Goal: Register for event/course

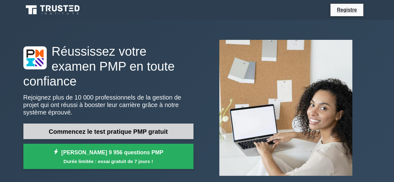
click at [105, 128] on font "Commencez le test pratique PMP gratuit" at bounding box center [108, 131] width 119 height 7
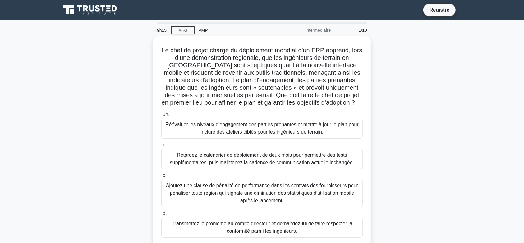
drag, startPoint x: 392, startPoint y: 0, endPoint x: 126, endPoint y: 165, distance: 312.5
click at [126, 165] on div "Le chef de projet chargé du déploiement mondial d'un ERP apprend, lors d'une dé…" at bounding box center [262, 144] width 411 height 217
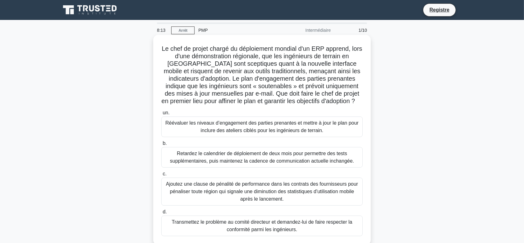
click at [228, 132] on font "Réévaluer les niveaux d’engagement des parties prenantes et mettre à jour le pl…" at bounding box center [261, 126] width 193 height 13
click at [161, 115] on input "un. Réévaluer les niveaux d’engagement des parties prenantes et mettre à jour l…" at bounding box center [161, 113] width 0 height 4
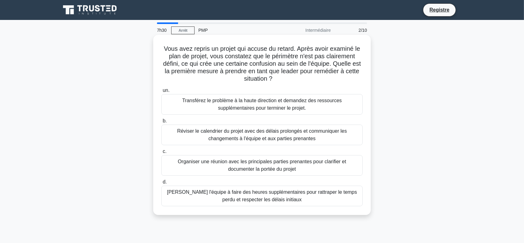
click at [264, 166] on font "Organiser une réunion avec les principales parties prenantes pour clarifier et …" at bounding box center [262, 165] width 169 height 13
click at [161, 153] on input "c. Organiser une réunion avec les principales parties prenantes pour clarifier …" at bounding box center [161, 151] width 0 height 4
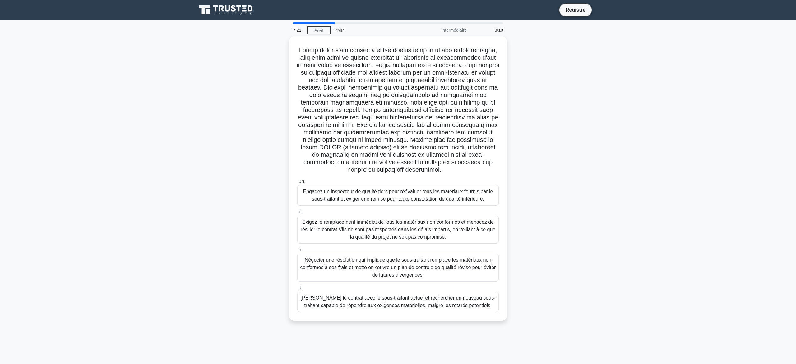
drag, startPoint x: 498, startPoint y: 5, endPoint x: 185, endPoint y: 225, distance: 382.9
click at [185, 182] on main "7:21 [GEOGRAPHIC_DATA] PMP Intermédiaire 3/10 .spinner_0XTQ{transform-origin:ce…" at bounding box center [398, 192] width 796 height 344
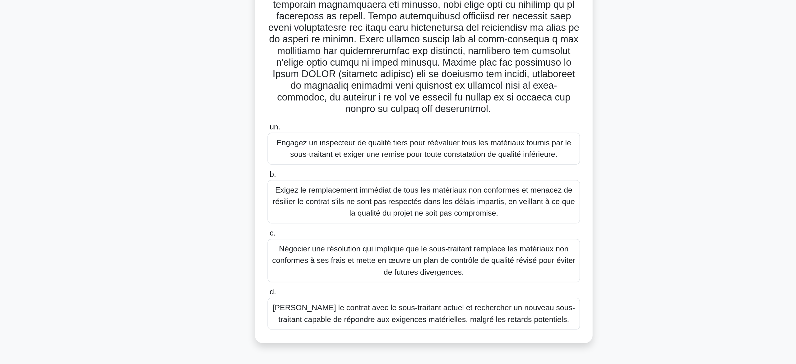
click at [393, 182] on font "Négocier une résolution qui implique que le sous-traitant remplace les matériau…" at bounding box center [399, 267] width 196 height 20
click at [297, 182] on input "c. Négocier une résolution qui implique que le sous-traitant remplace les matér…" at bounding box center [297, 250] width 0 height 4
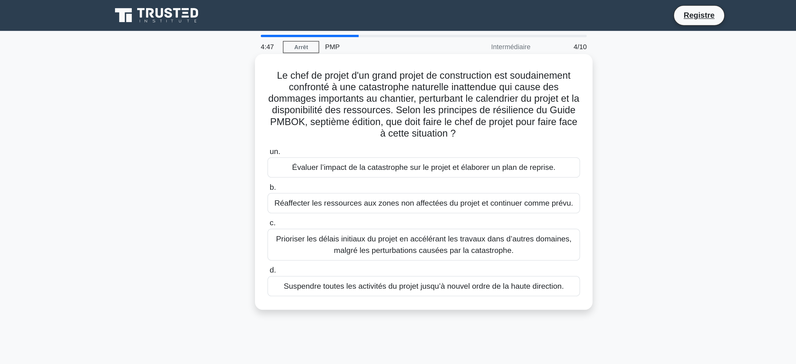
click at [360, 109] on font "Évaluer l’impact de la catastrophe sur le projet et élaborer un plan de reprise." at bounding box center [398, 107] width 170 height 5
click at [297, 100] on input "un. Évaluer l’impact de la catastrophe sur le projet et élaborer un plan de rep…" at bounding box center [297, 98] width 0 height 4
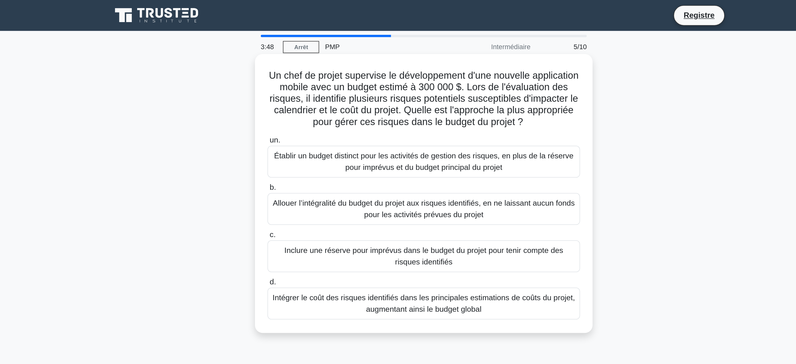
click at [393, 182] on font "Intégrer le coût des risques identifiés dans les principales estimations de coû…" at bounding box center [398, 195] width 195 height 13
click at [297, 182] on input "d. Intégrer le coût des risques identifiés dans les principales estimations de …" at bounding box center [297, 182] width 0 height 4
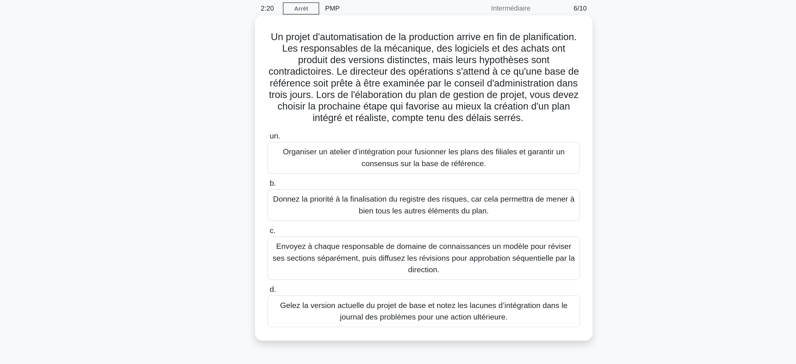
click at [382, 123] on font "Organiser un atelier d’intégration pour fusionner les plans des filiales et gar…" at bounding box center [398, 126] width 182 height 13
click at [297, 115] on input "un. Organiser un atelier d’intégration pour fusionner les plans des filiales et…" at bounding box center [297, 113] width 0 height 4
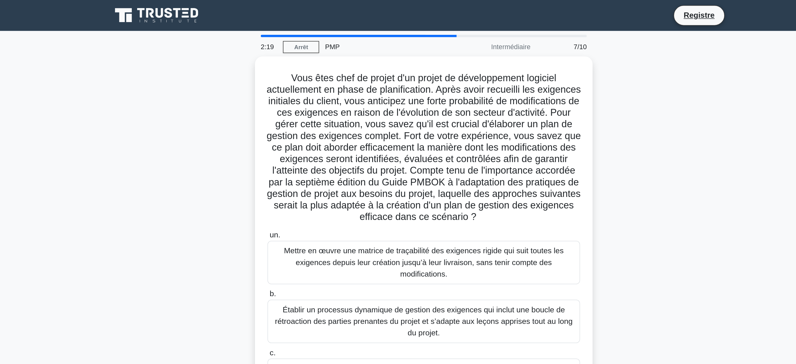
click at [238, 116] on div "Vous êtes chef de projet d'un projet de développement logiciel actuellement en …" at bounding box center [398, 174] width 411 height 277
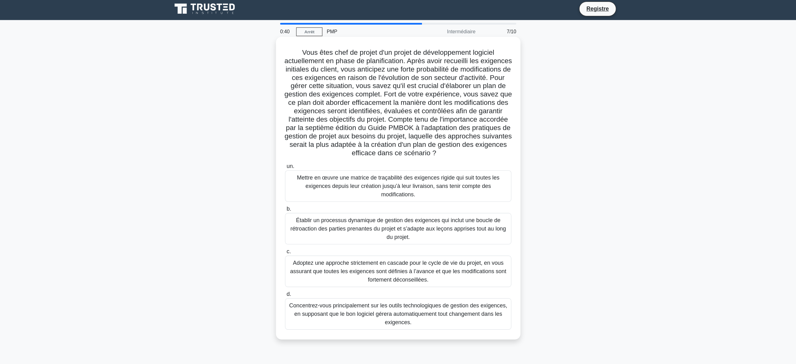
click at [355, 182] on font "Établir un processus dynamique de gestion des exigences qui inclut une boucle d…" at bounding box center [398, 205] width 192 height 20
click at [297, 182] on input "b. Établir un processus dynamique de gestion des exigences qui inclut une boucl…" at bounding box center [297, 188] width 0 height 4
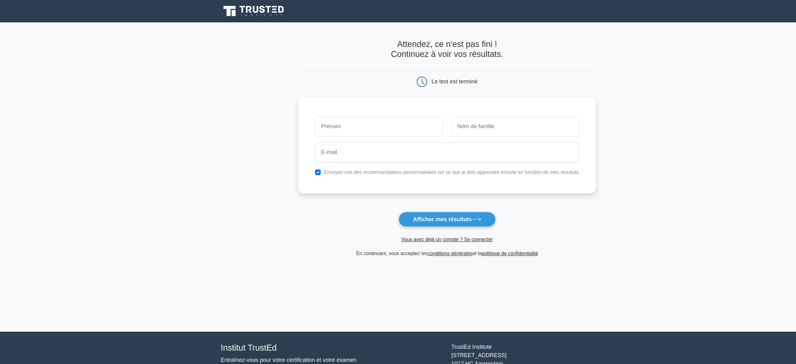
click at [303, 118] on input "text" at bounding box center [338, 113] width 114 height 18
type input "Abdelfattah"
click at [404, 119] on input "text" at bounding box center [459, 113] width 114 height 18
type input "Mosaddaq"
click at [325, 134] on input "email" at bounding box center [398, 136] width 235 height 18
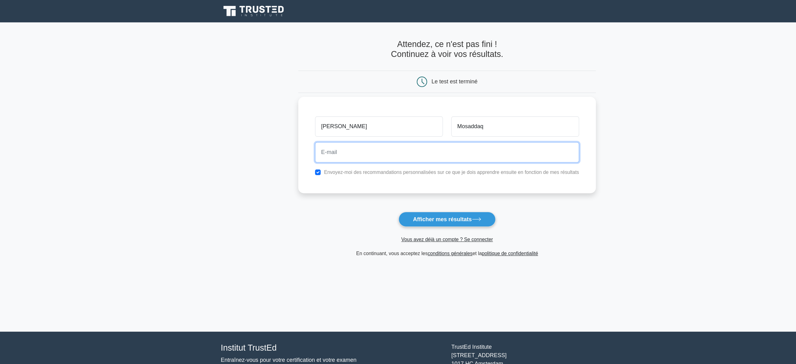
type input "amosaddaq2022@gmail.com"
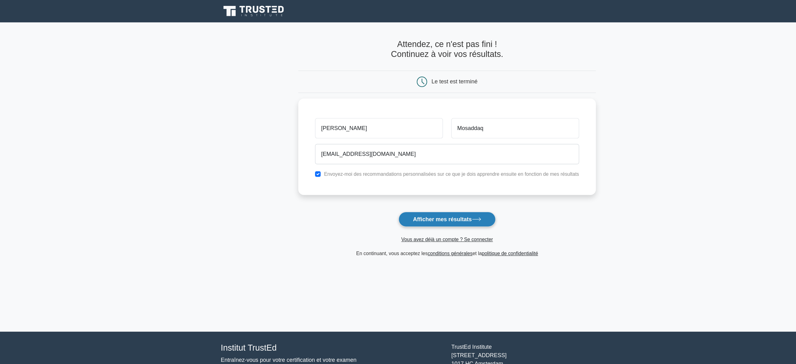
click at [412, 197] on font "Afficher mes résultats" at bounding box center [394, 195] width 52 height 5
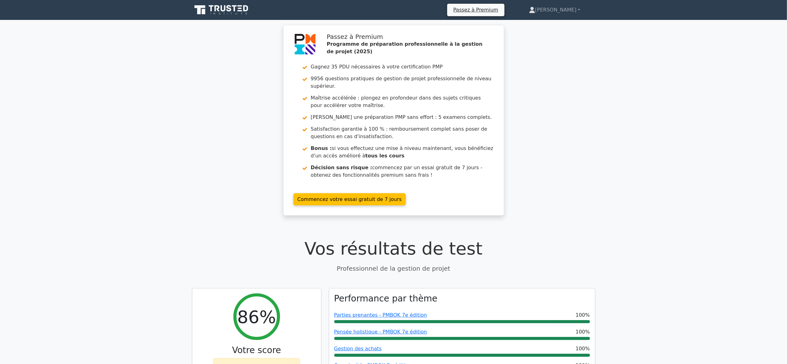
click at [242, 148] on div "Passez à Premium Programme de préparation professionnelle à la gestion de proje…" at bounding box center [393, 124] width 787 height 198
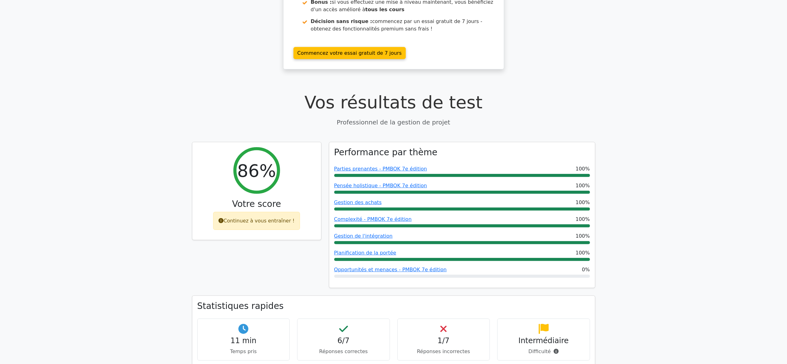
scroll to position [149, 0]
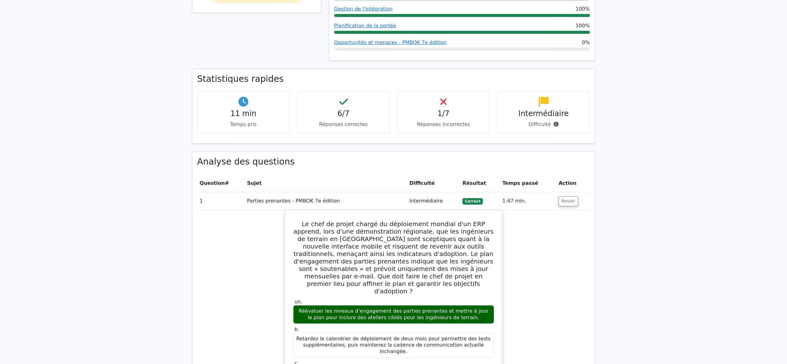
scroll to position [348, 0]
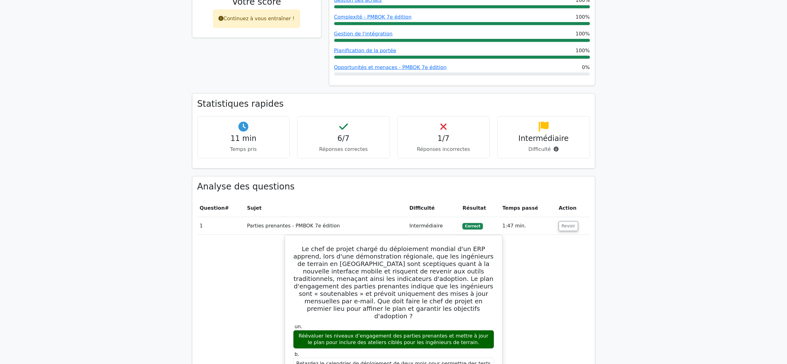
click at [174, 246] on main "Passez à Premium Programme de préparation professionnelle à la gestion de proje…" at bounding box center [393, 335] width 787 height 1327
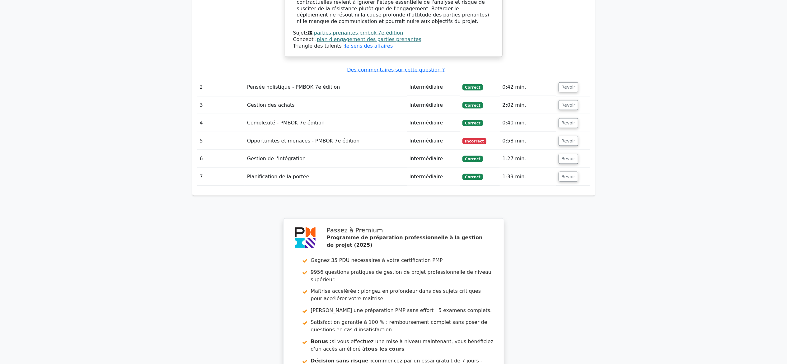
scroll to position [896, 0]
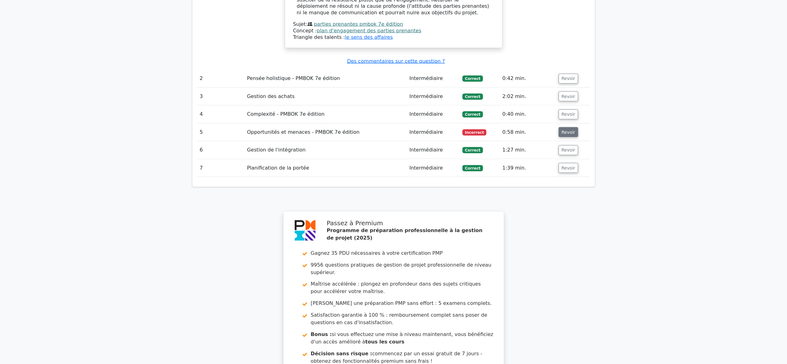
click at [565, 130] on font "Revoir" at bounding box center [568, 132] width 14 height 5
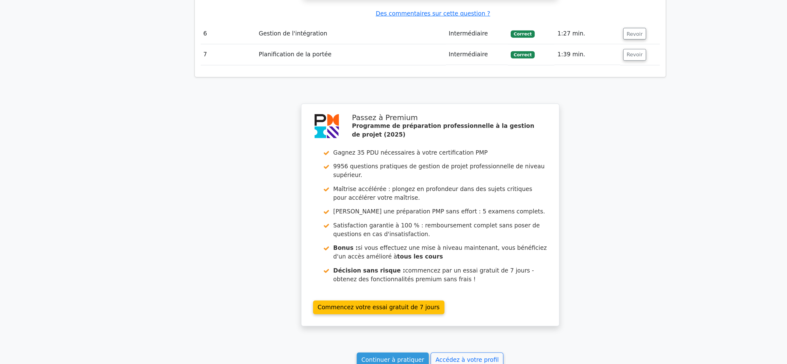
scroll to position [1364, 0]
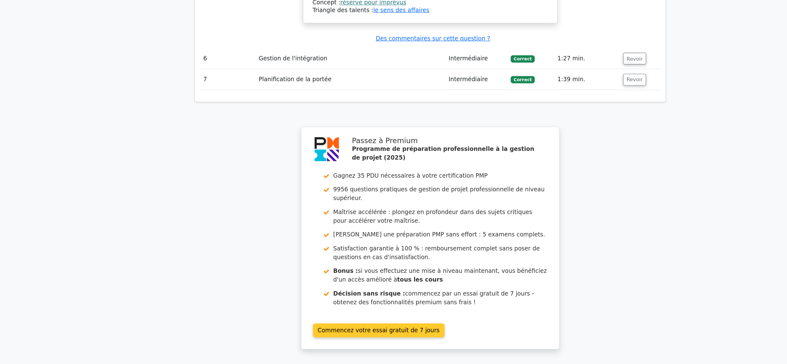
click at [330, 277] on link "Commencez votre essai gratuit de 7 jours" at bounding box center [349, 283] width 112 height 12
